Goal: Task Accomplishment & Management: Use online tool/utility

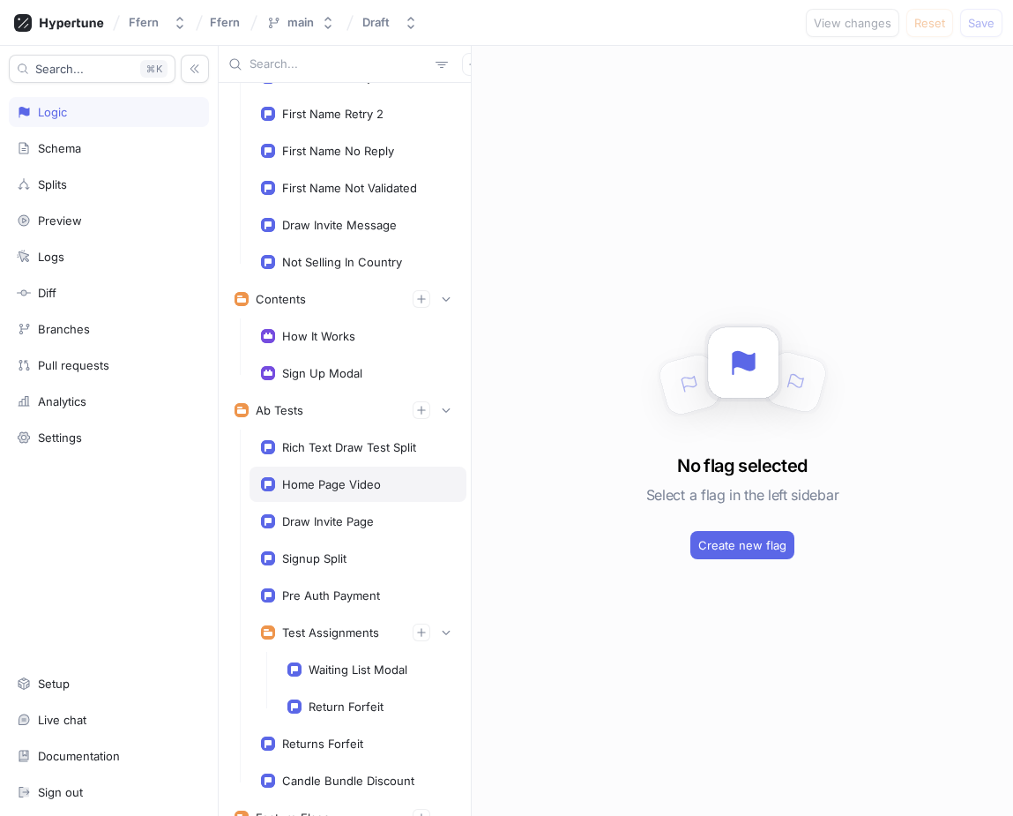
scroll to position [160, 0]
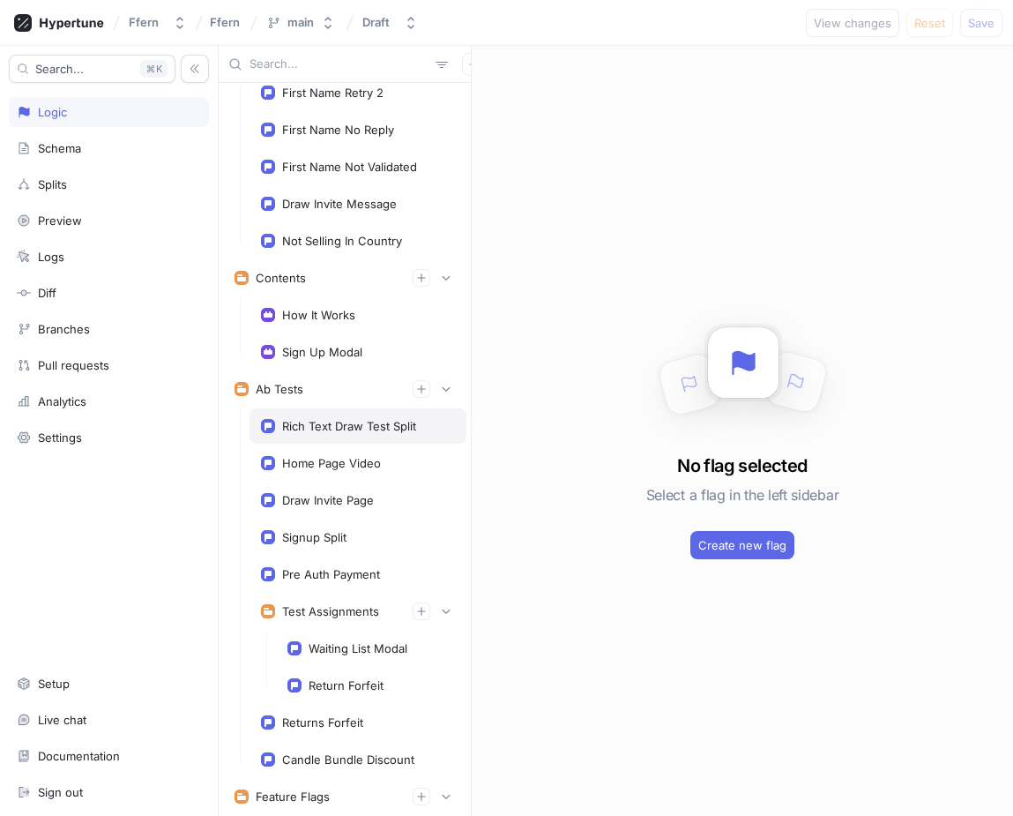
click at [355, 429] on div "Rich Text Draw Test Split" at bounding box center [349, 426] width 134 height 14
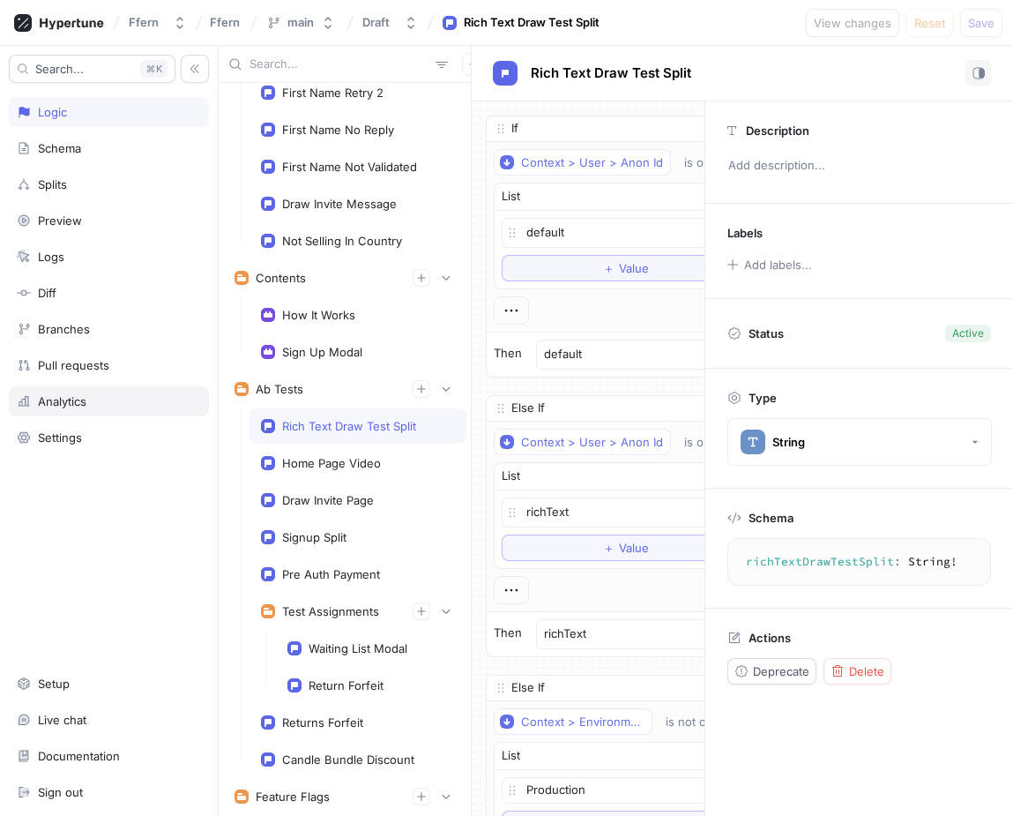
click at [109, 403] on div "Analytics" at bounding box center [109, 401] width 184 height 14
type textarea "x"
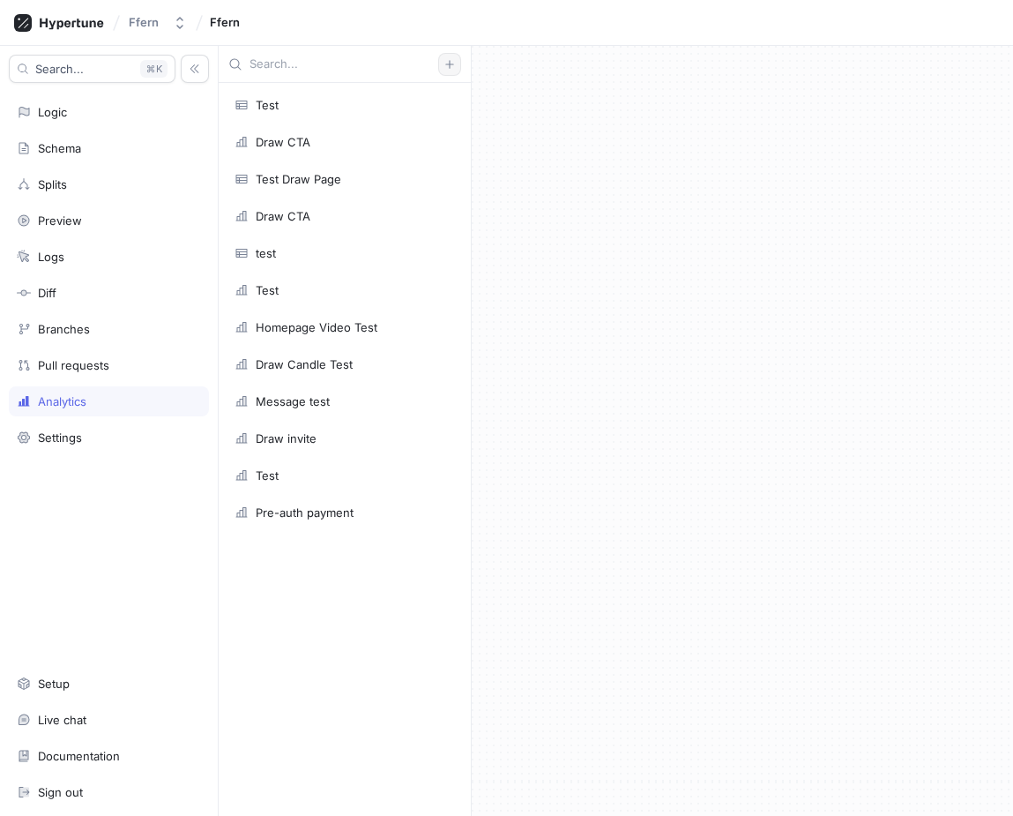
click at [455, 66] on button "button" at bounding box center [449, 64] width 23 height 23
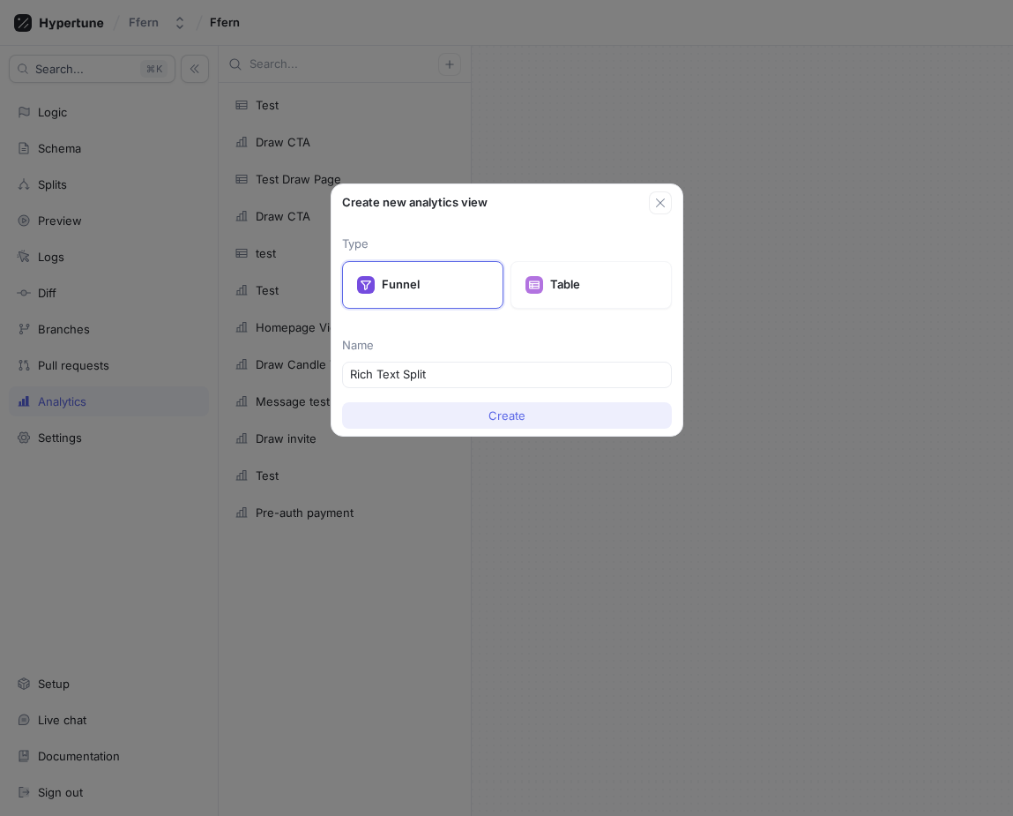
type input "Rich Text Split"
click at [528, 409] on button "Create" at bounding box center [507, 415] width 330 height 26
type textarea "x"
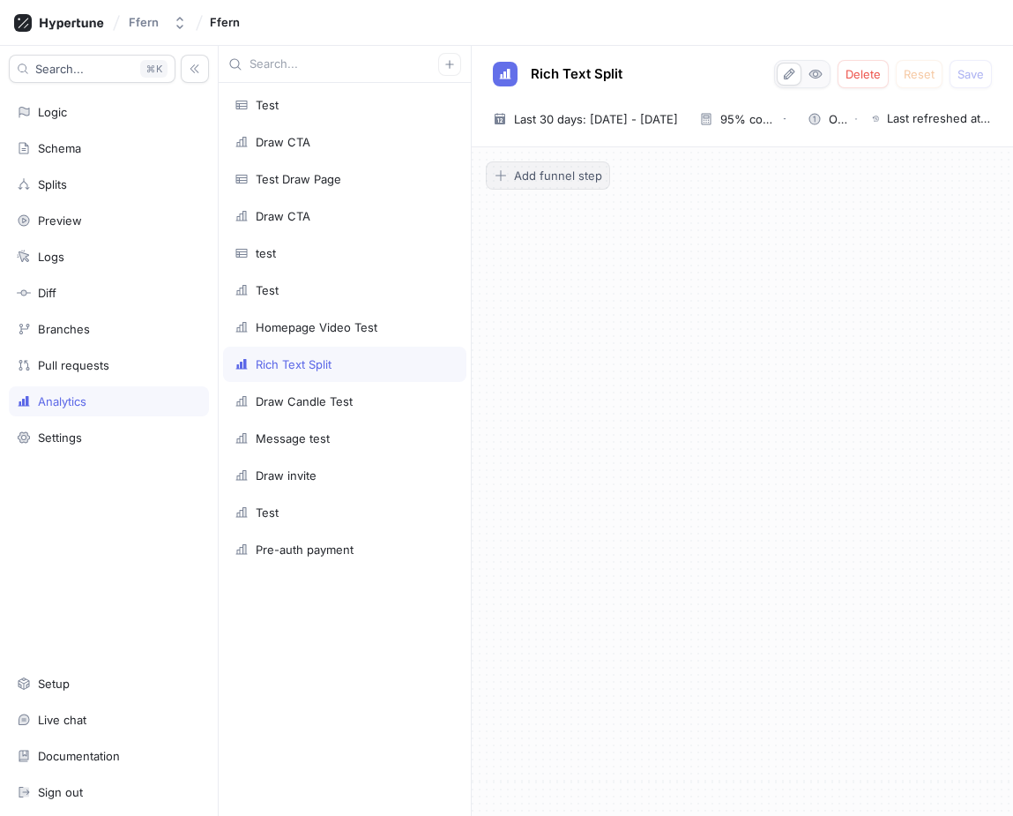
click at [568, 176] on span "Add funnel step" at bounding box center [558, 175] width 88 height 11
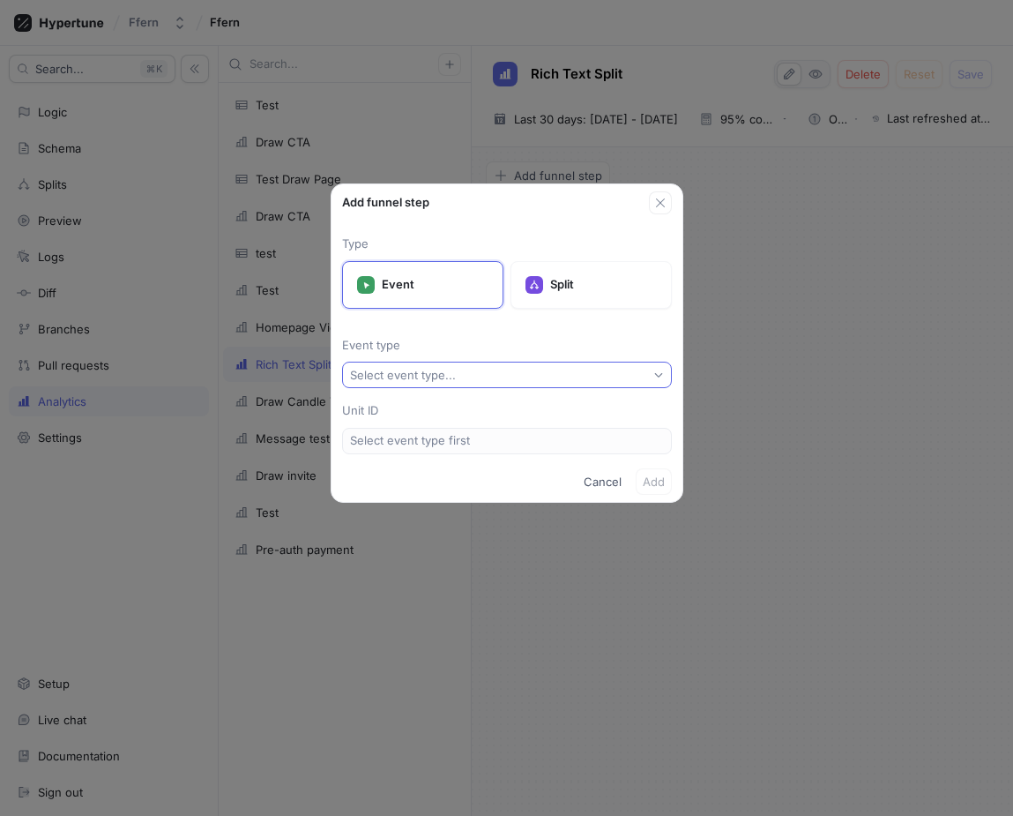
click at [570, 372] on button "Select event type..." at bounding box center [507, 375] width 330 height 26
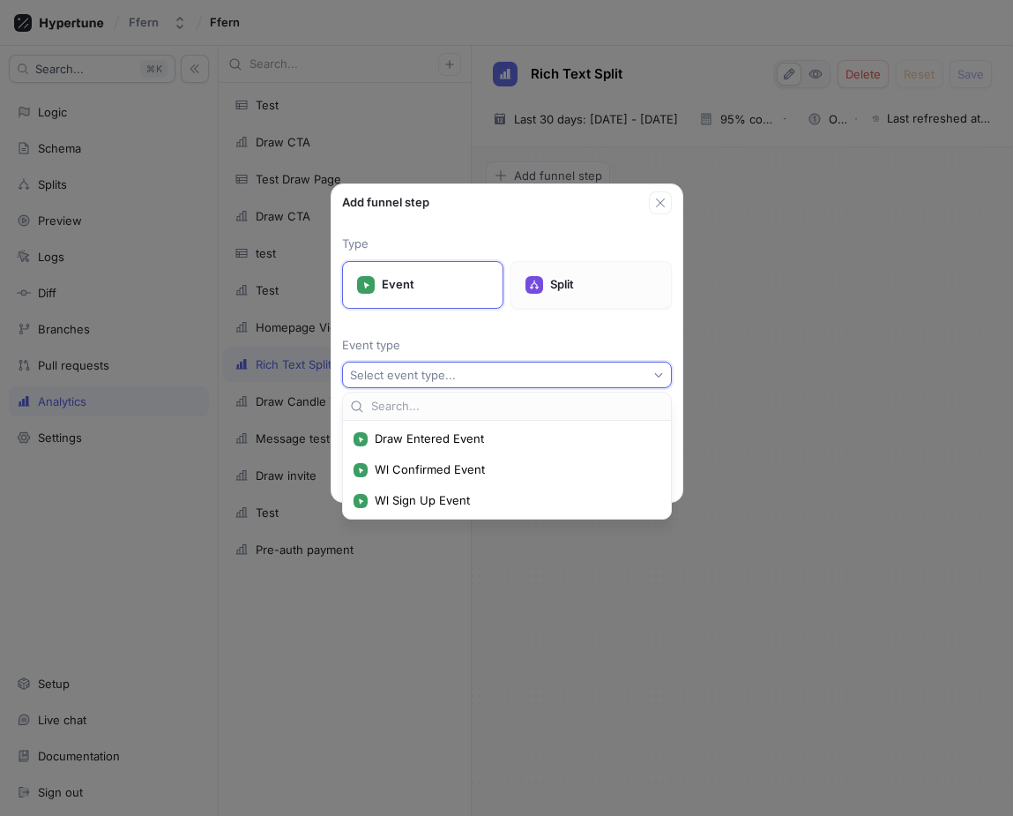
click at [585, 282] on p "Split" at bounding box center [603, 285] width 107 height 18
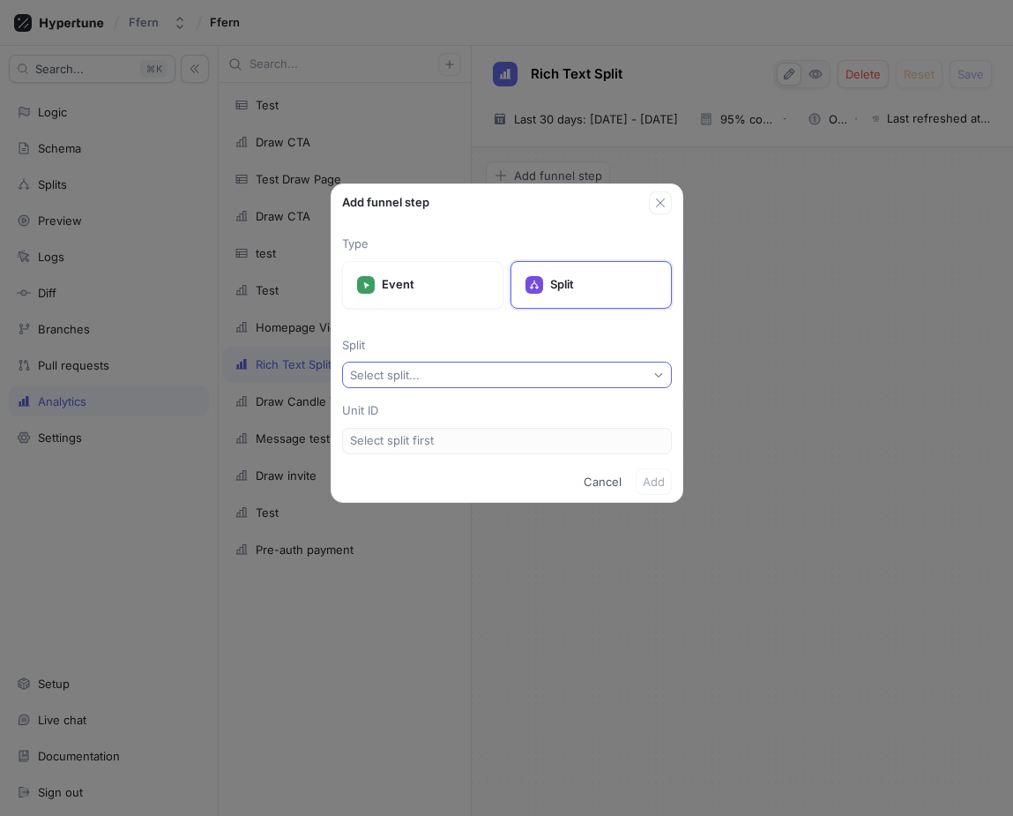
click at [525, 367] on button "Select split..." at bounding box center [507, 375] width 330 height 26
type input "ric"
click at [519, 444] on span "Rich Text Draw Test Split" at bounding box center [513, 438] width 277 height 15
click at [653, 484] on span "Add" at bounding box center [654, 481] width 22 height 11
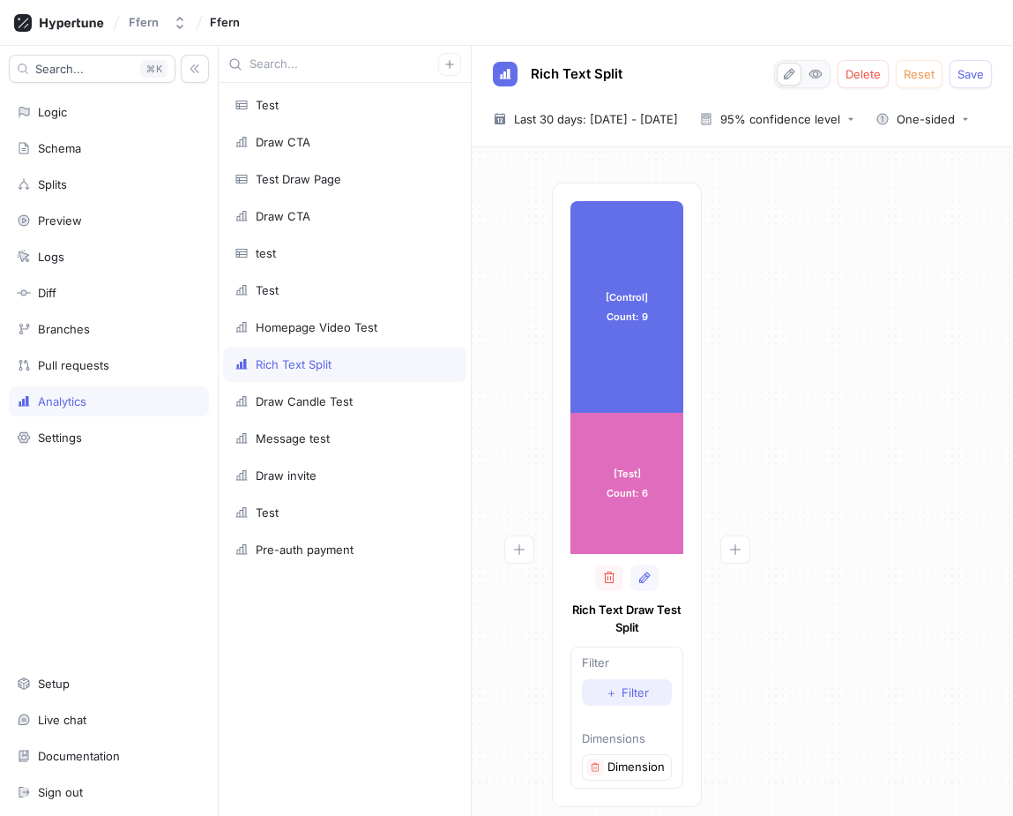
click at [638, 690] on span "Filter" at bounding box center [635, 692] width 27 height 11
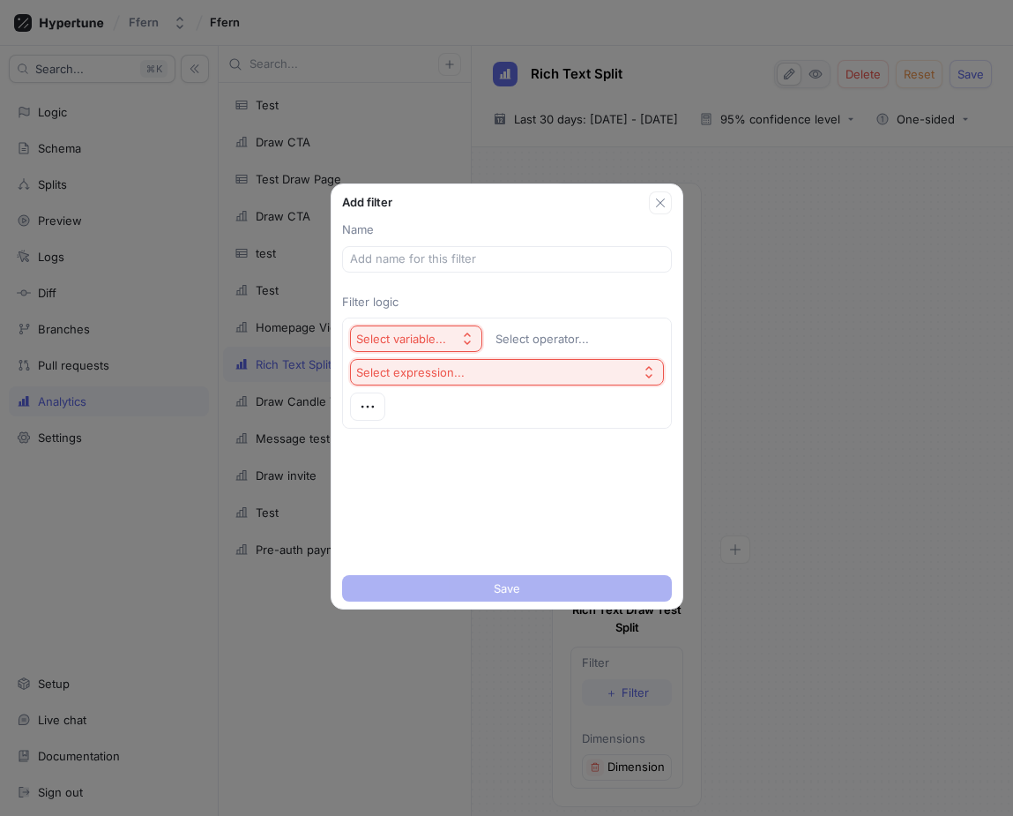
click at [451, 333] on div "Select variable..." at bounding box center [404, 339] width 97 height 15
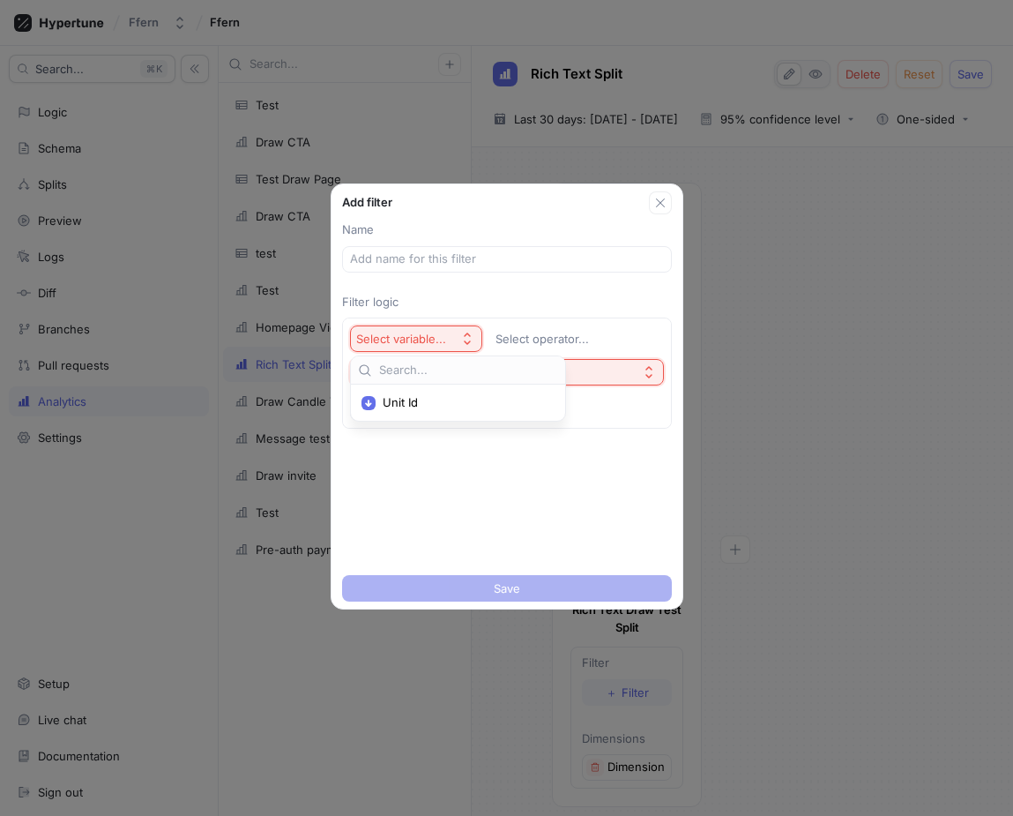
click at [569, 309] on p "Filter logic" at bounding box center [507, 303] width 330 height 18
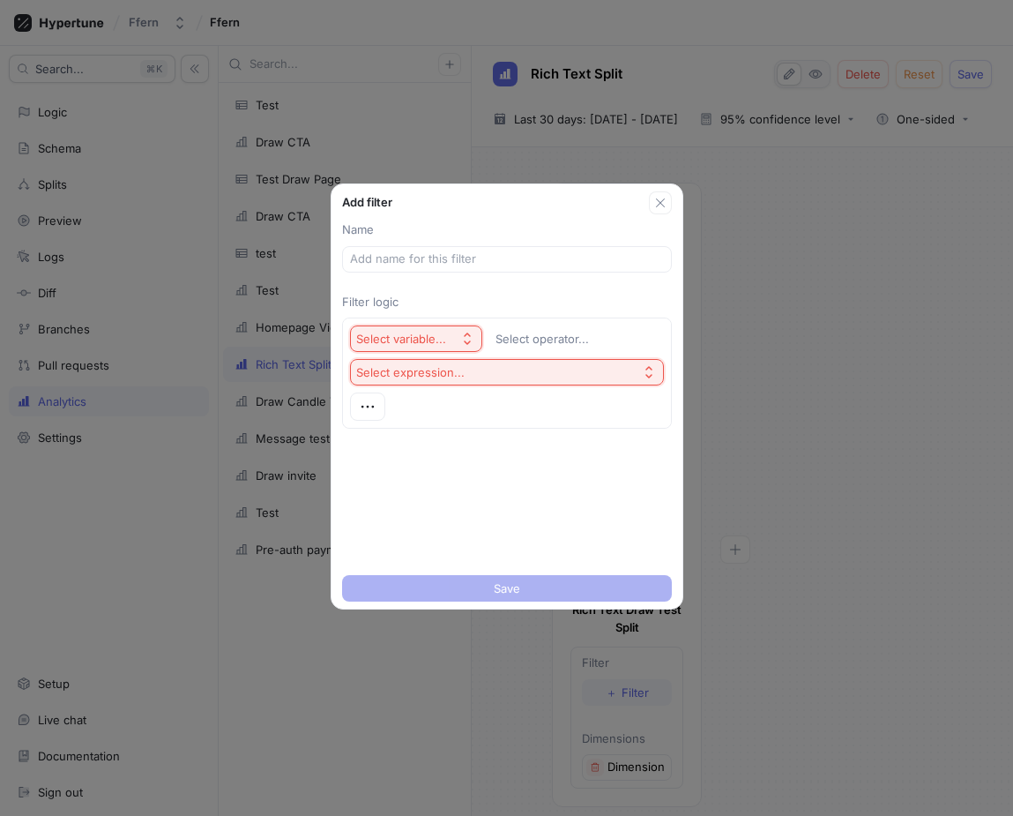
click at [447, 336] on div "Select variable..." at bounding box center [404, 339] width 97 height 15
click at [654, 200] on icon "button" at bounding box center [660, 203] width 14 height 14
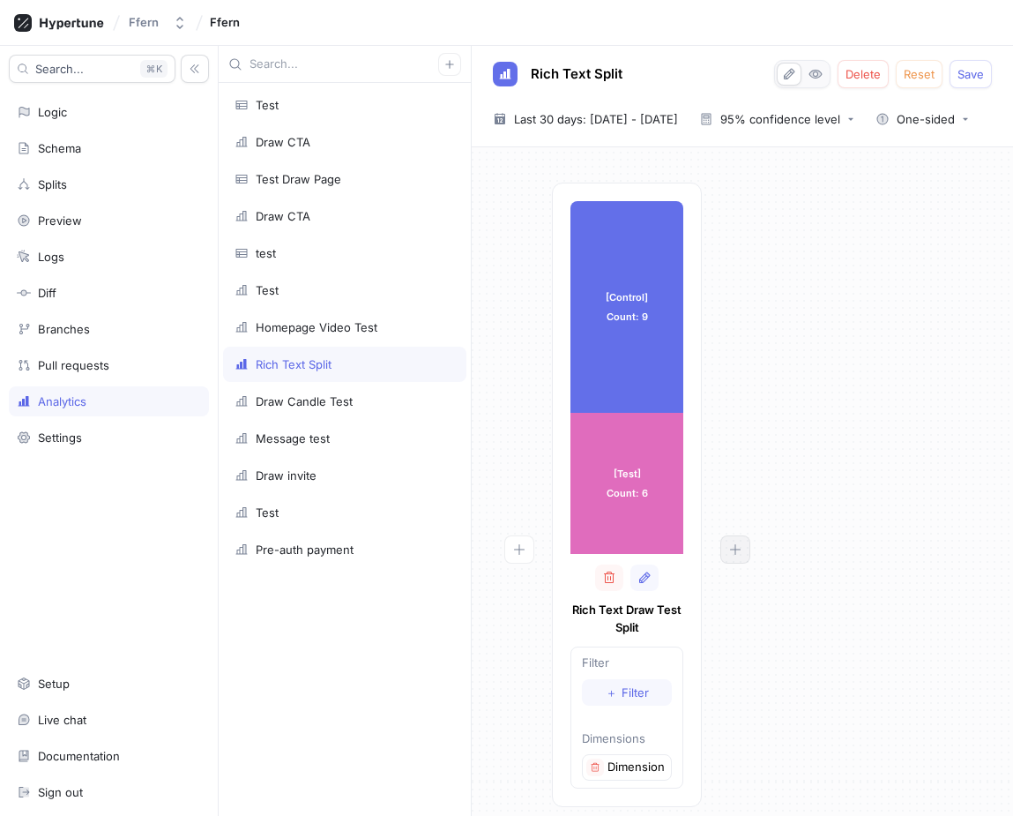
click at [737, 539] on button "button" at bounding box center [735, 549] width 30 height 28
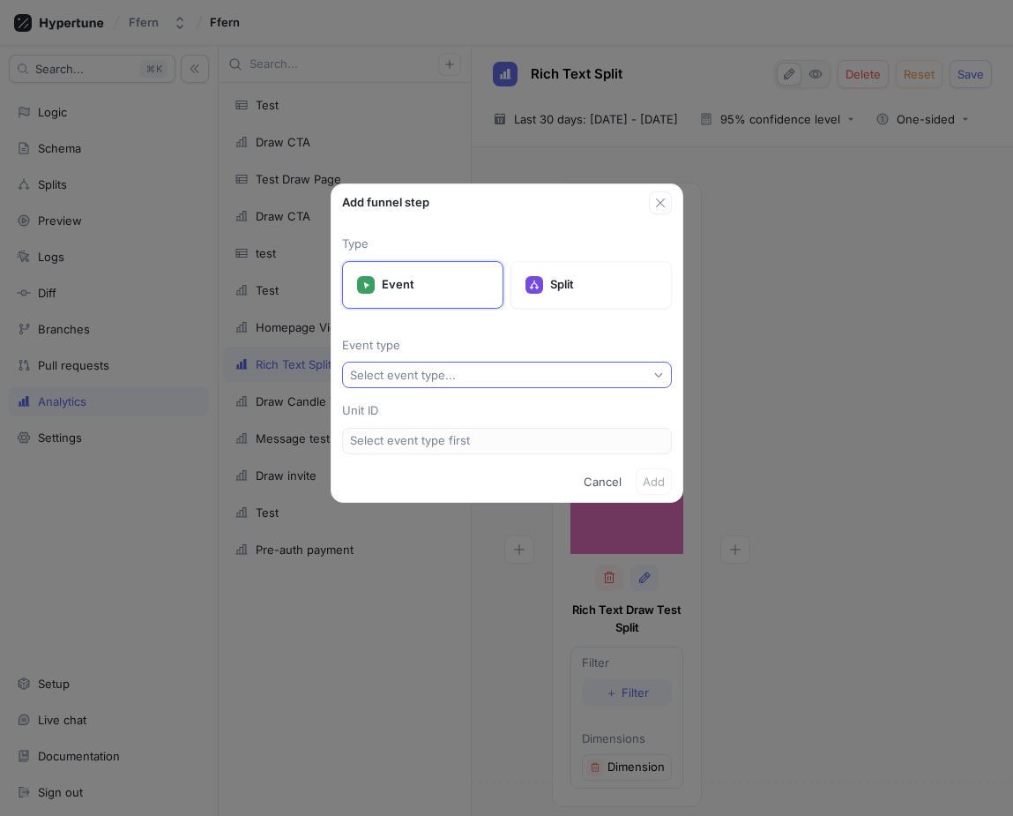
click at [471, 370] on button "Select event type..." at bounding box center [507, 375] width 330 height 26
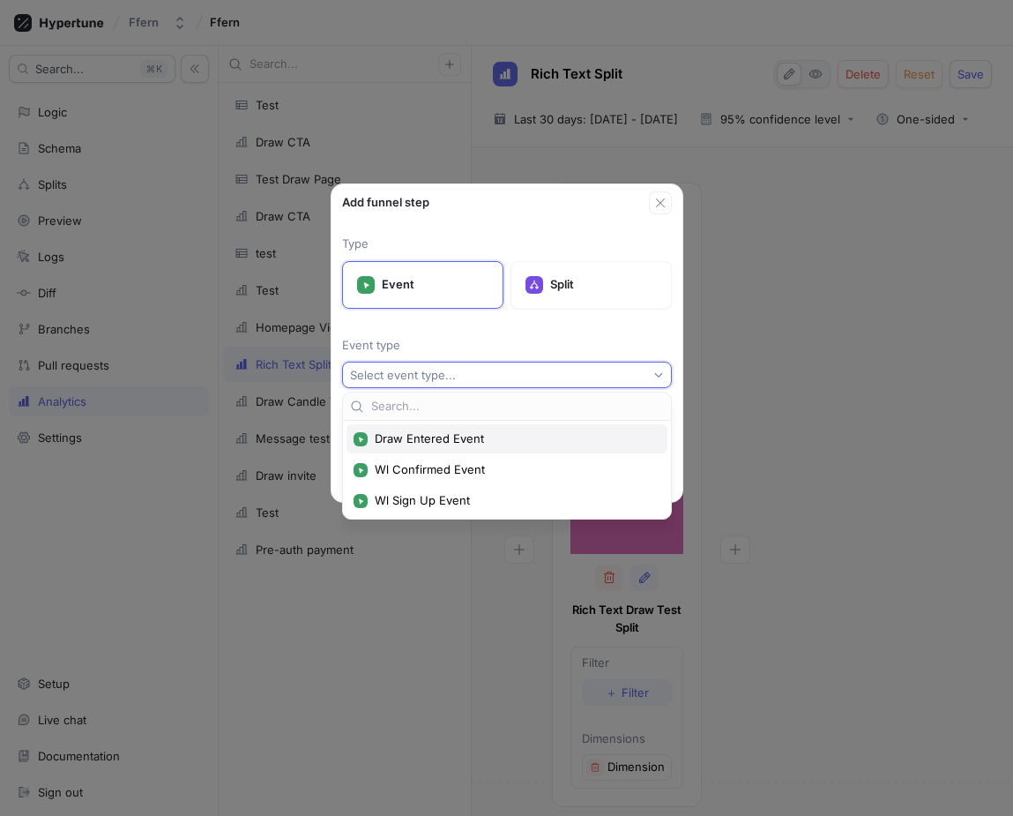
click at [482, 431] on span "Draw Entered Event" at bounding box center [513, 438] width 277 height 15
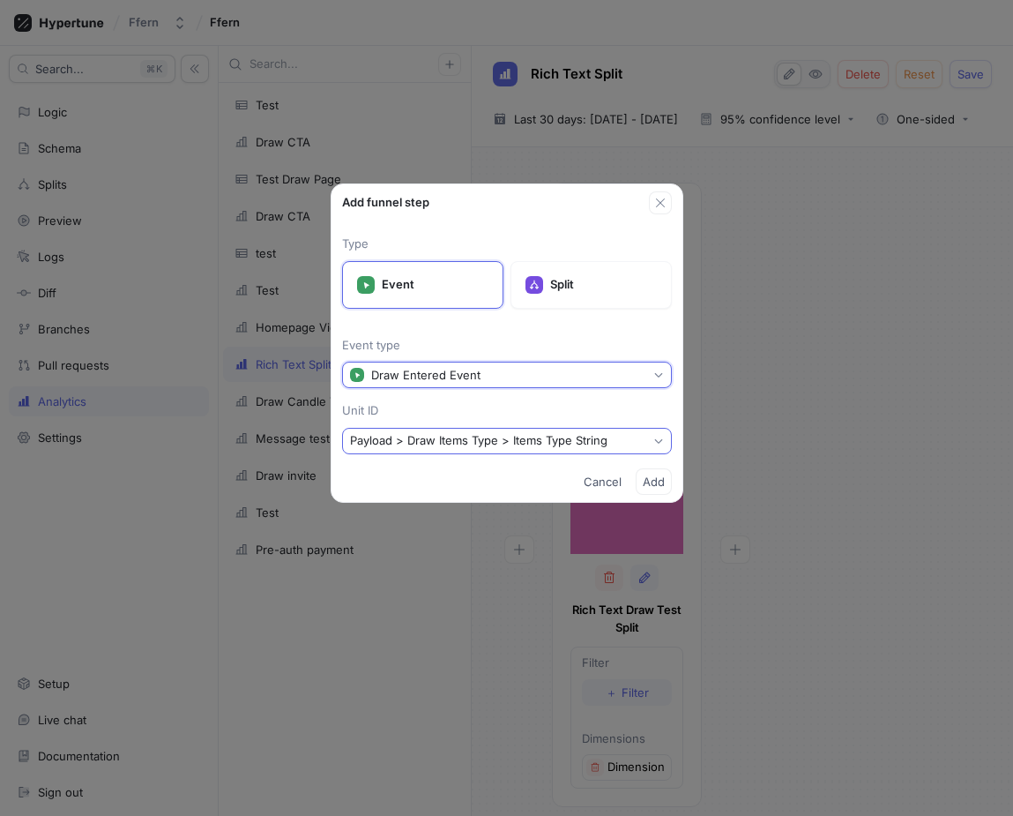
click at [621, 450] on button "Payload > Draw Items Type > Items Type String" at bounding box center [507, 441] width 330 height 26
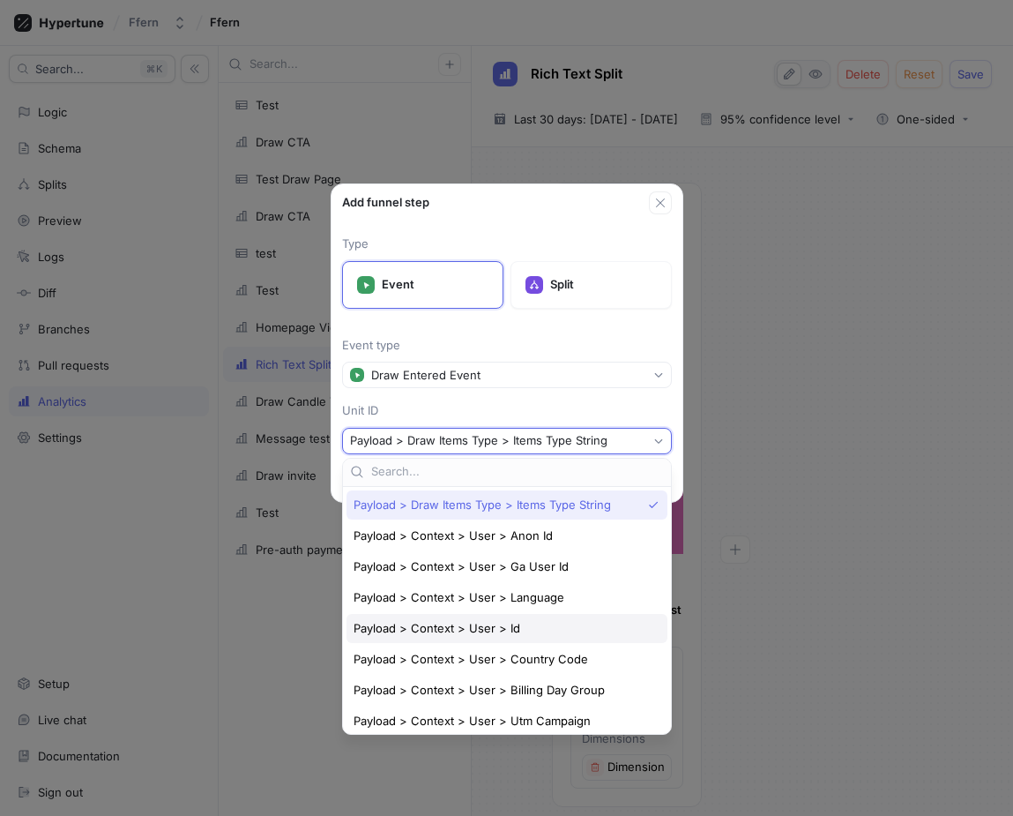
click at [572, 628] on div "Payload > Context > User > Id" at bounding box center [503, 628] width 298 height 15
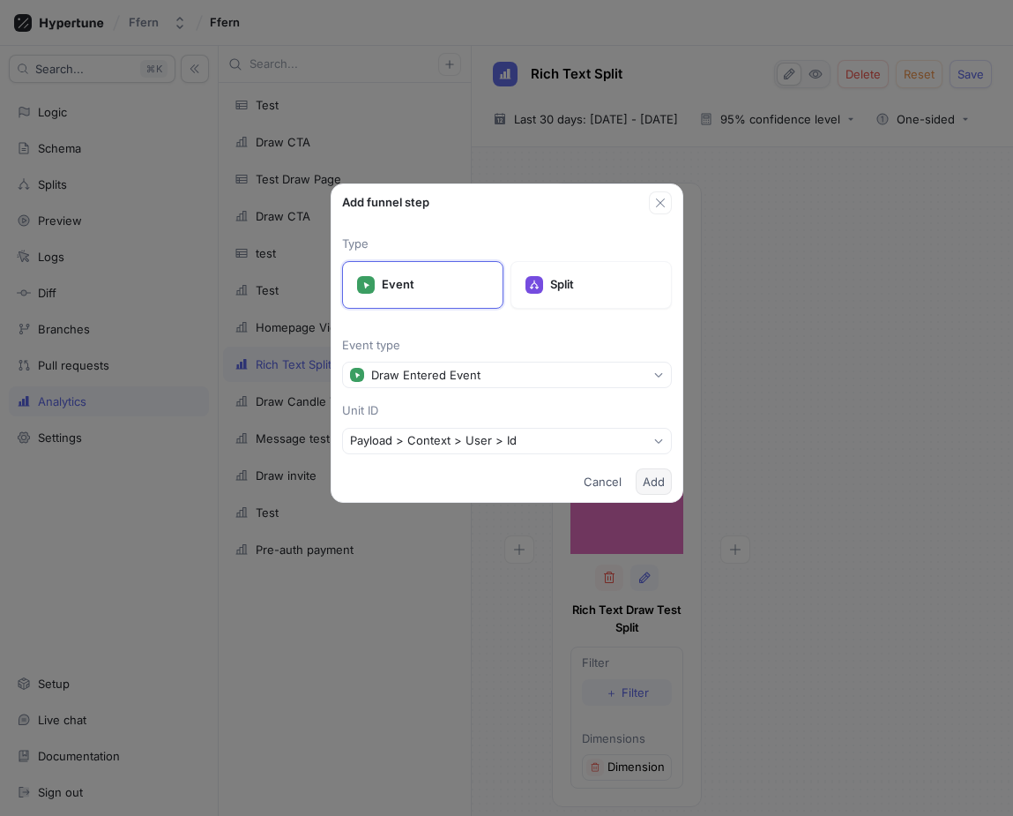
click at [650, 479] on span "Add" at bounding box center [654, 481] width 22 height 11
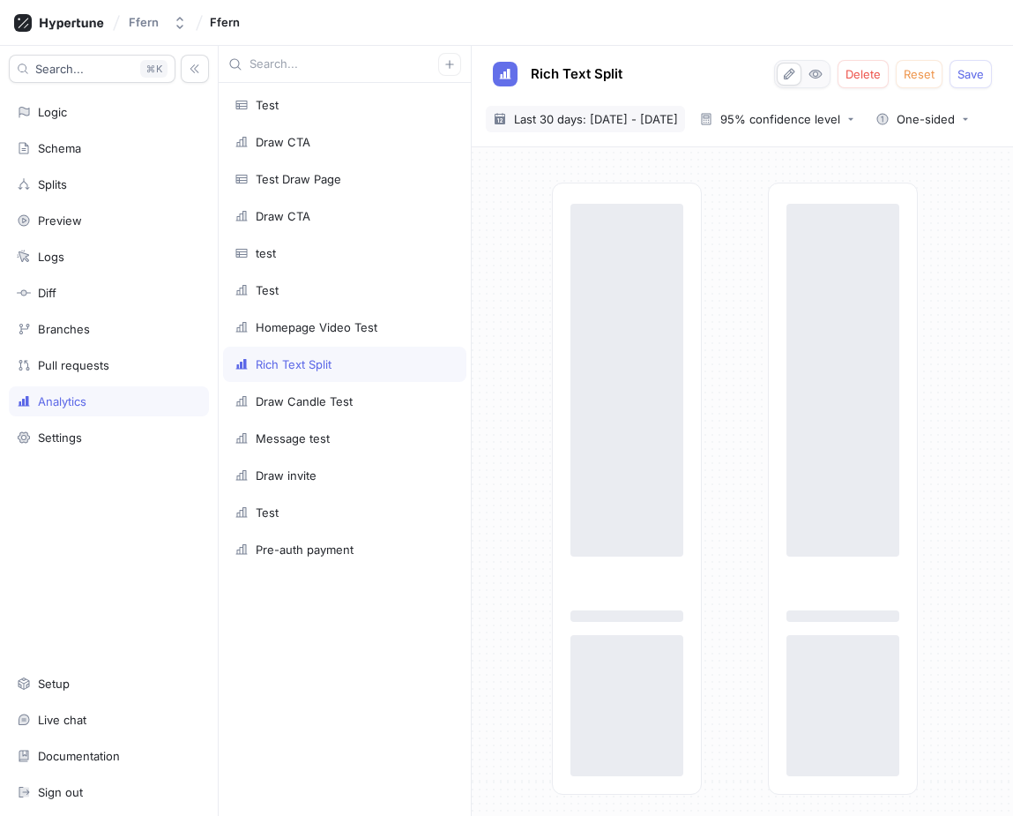
click at [678, 116] on span "Last 30 days: [DATE] - [DATE]" at bounding box center [596, 119] width 164 height 18
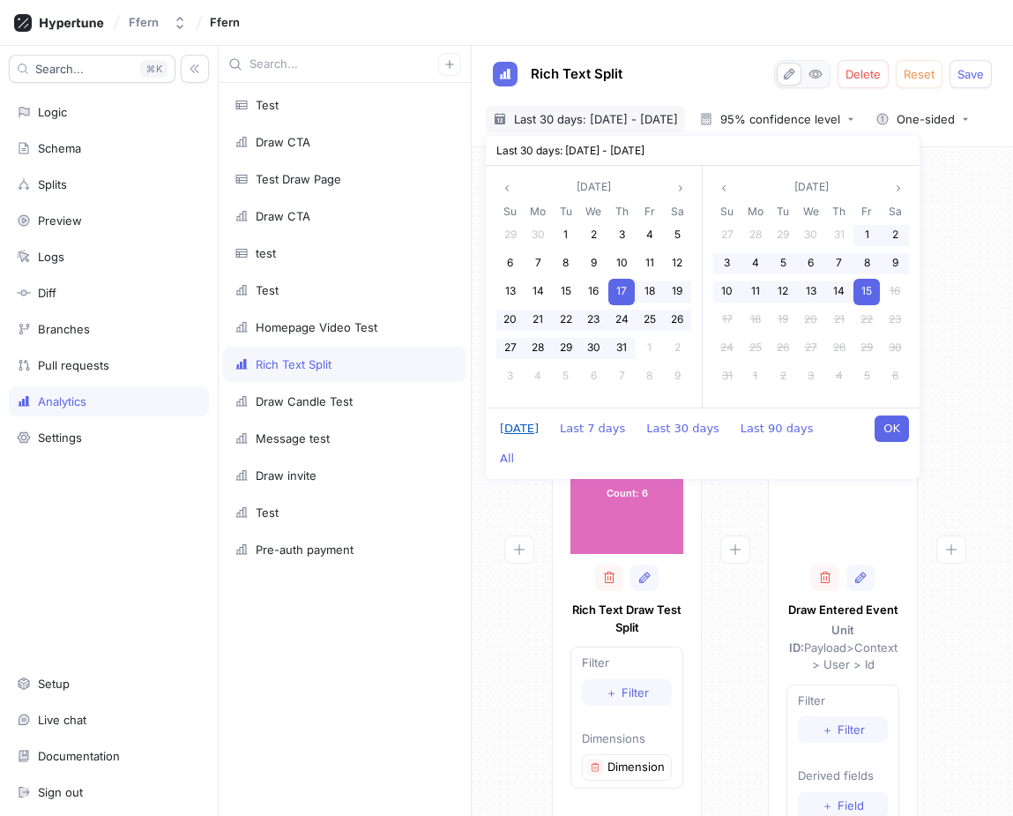
click at [530, 429] on button "[DATE]" at bounding box center [519, 428] width 56 height 26
type textarea "x"
type input "[DATE] ~ [DATE]"
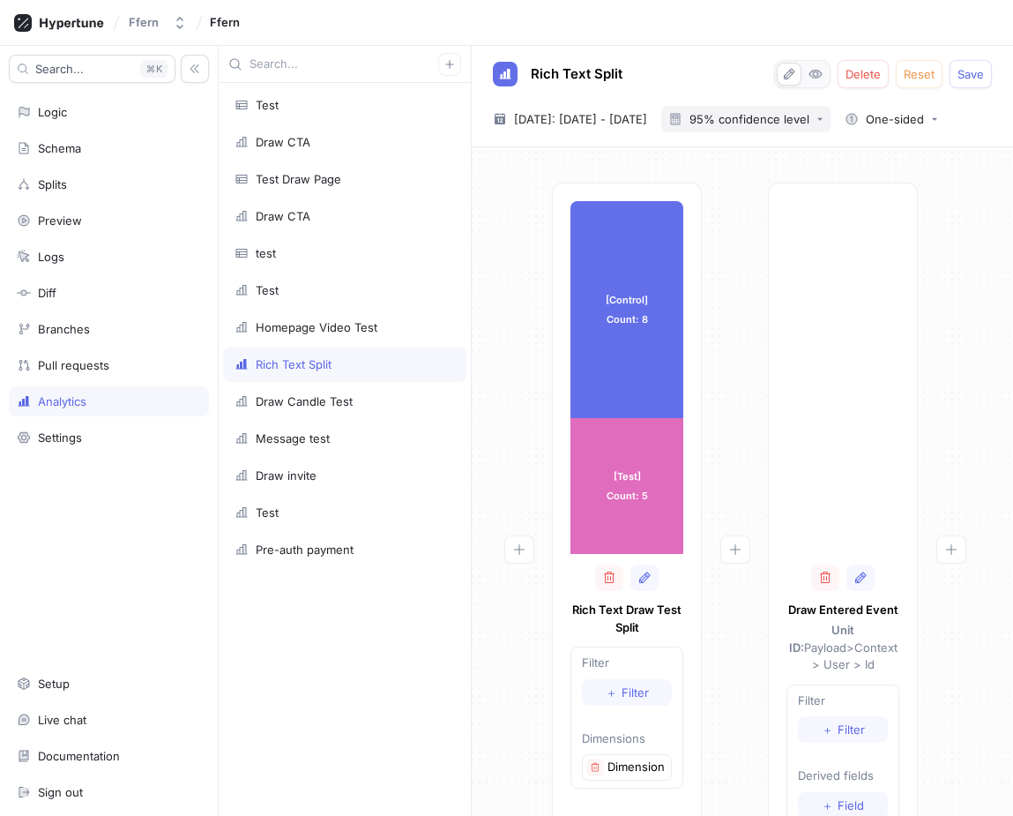
click at [809, 117] on div "95% confidence level" at bounding box center [750, 119] width 120 height 11
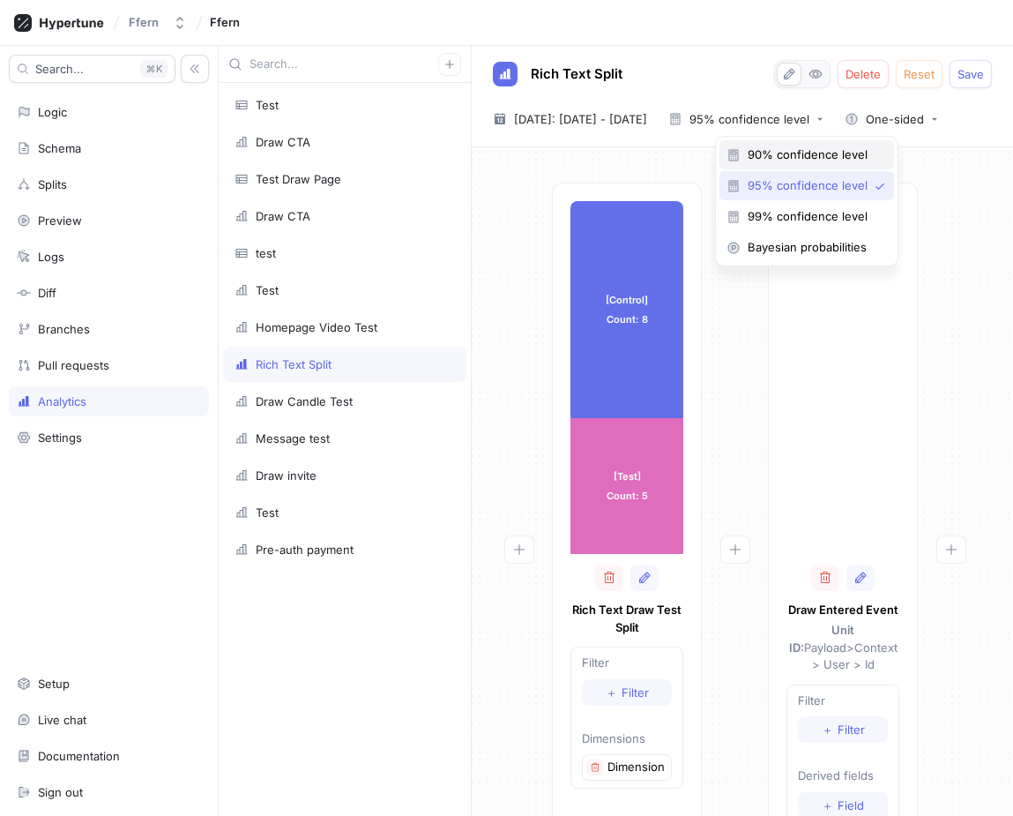
click at [820, 154] on span "90% confidence level" at bounding box center [813, 154] width 131 height 15
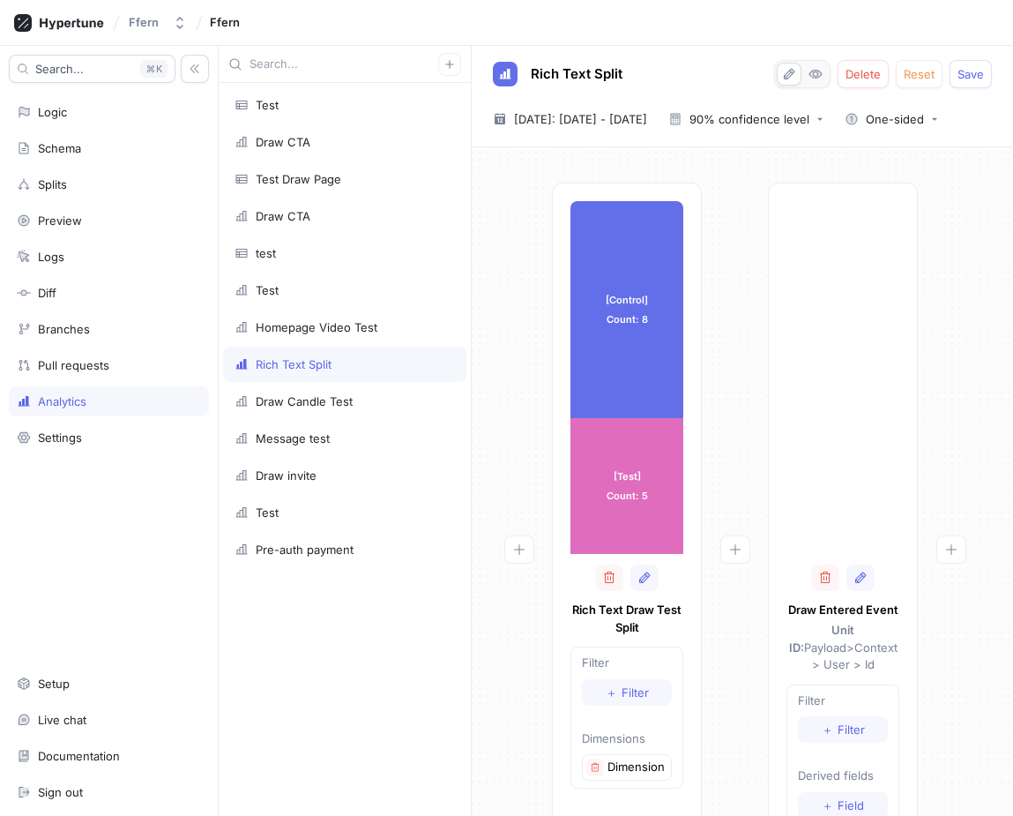
click at [734, 250] on div at bounding box center [735, 593] width 66 height 820
click at [980, 69] on span "Save" at bounding box center [971, 74] width 26 height 11
